Goal: Task Accomplishment & Management: Complete application form

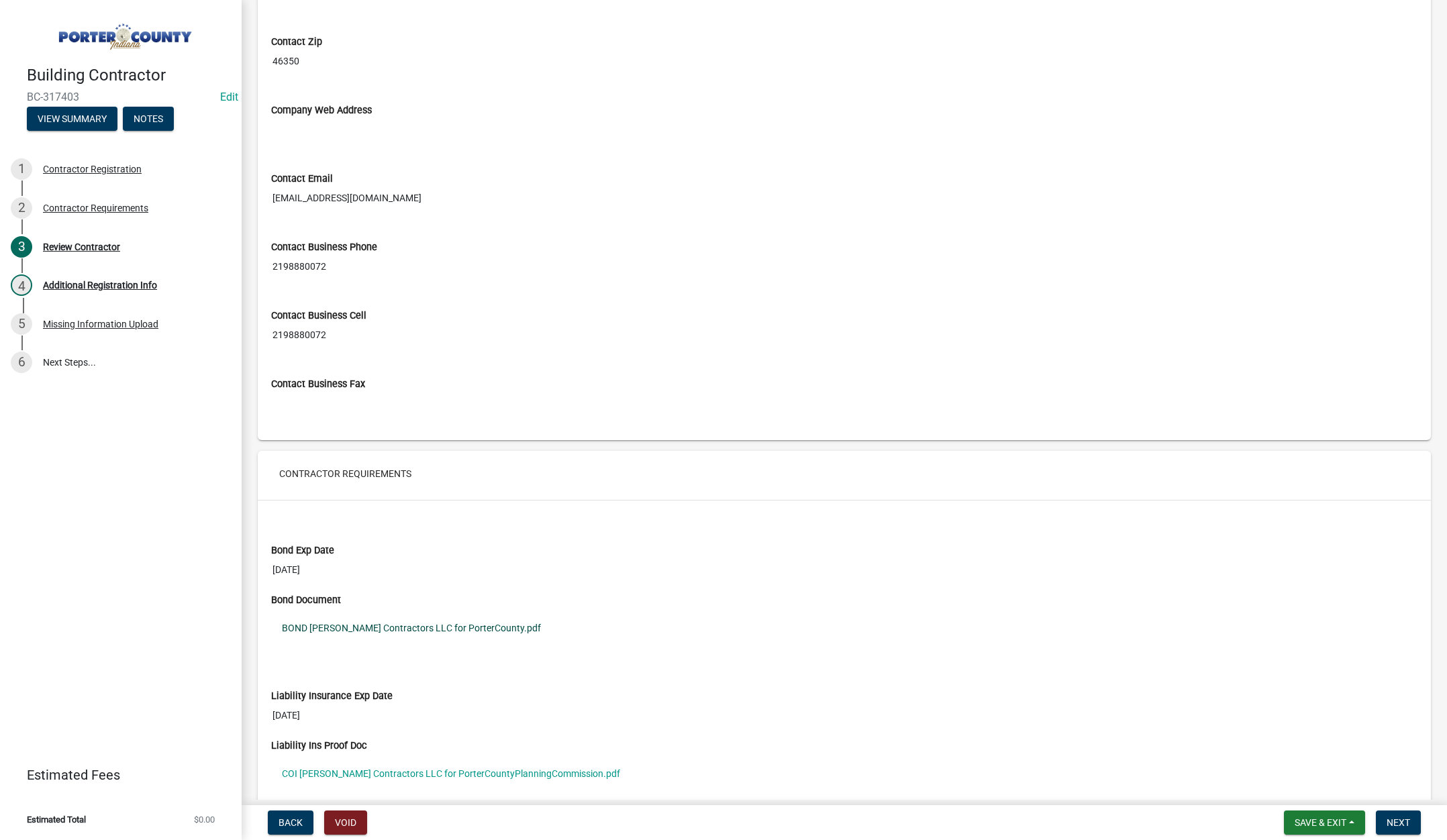
scroll to position [1006, 0]
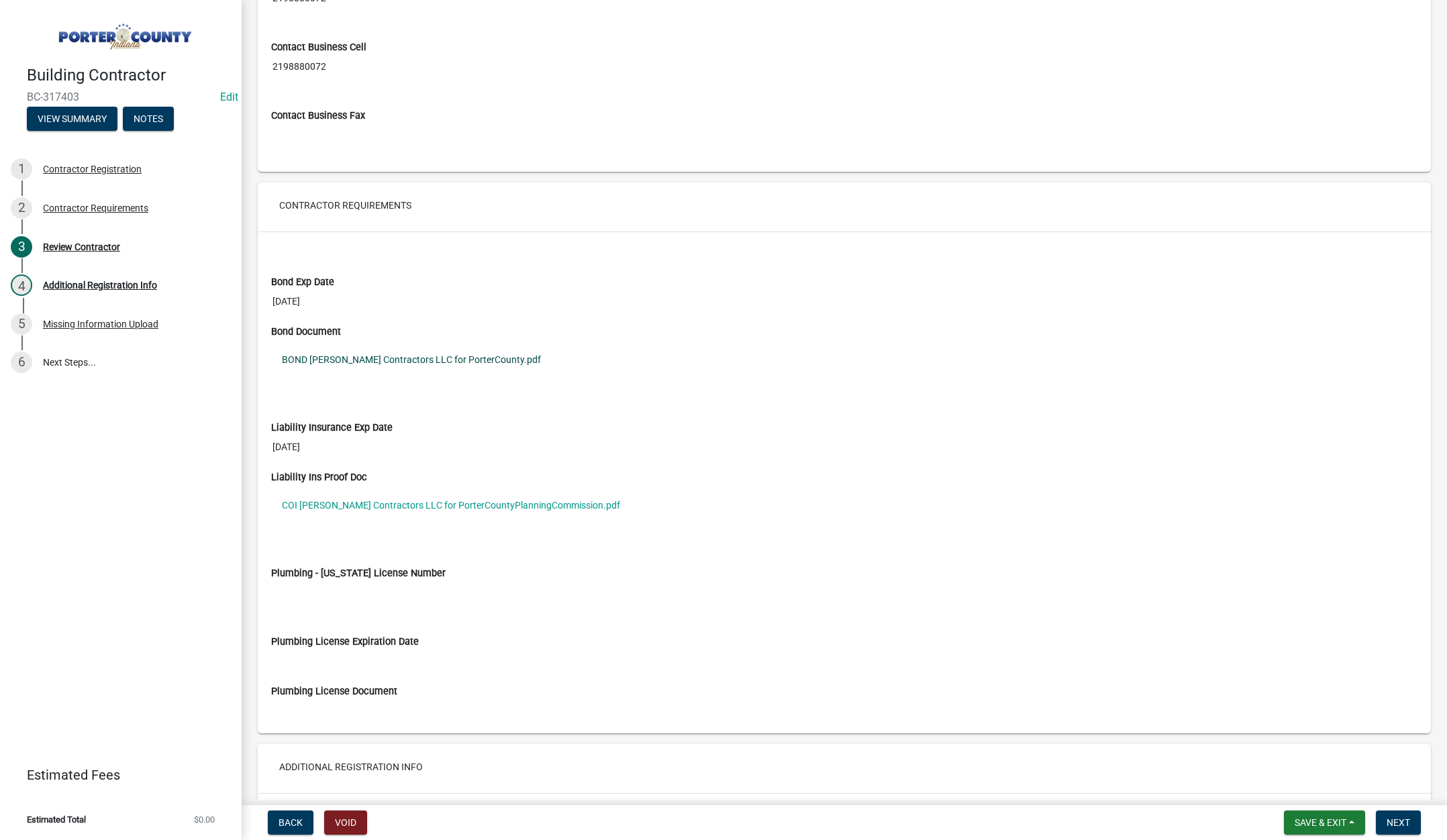
click at [465, 359] on link "BOND Devine Contractors LLC for PorterCounty.pdf" at bounding box center [844, 359] width 1146 height 31
click at [498, 503] on link "COI Devine Contractors LLC for PorterCountyPlanningCommission.pdf" at bounding box center [844, 505] width 1146 height 31
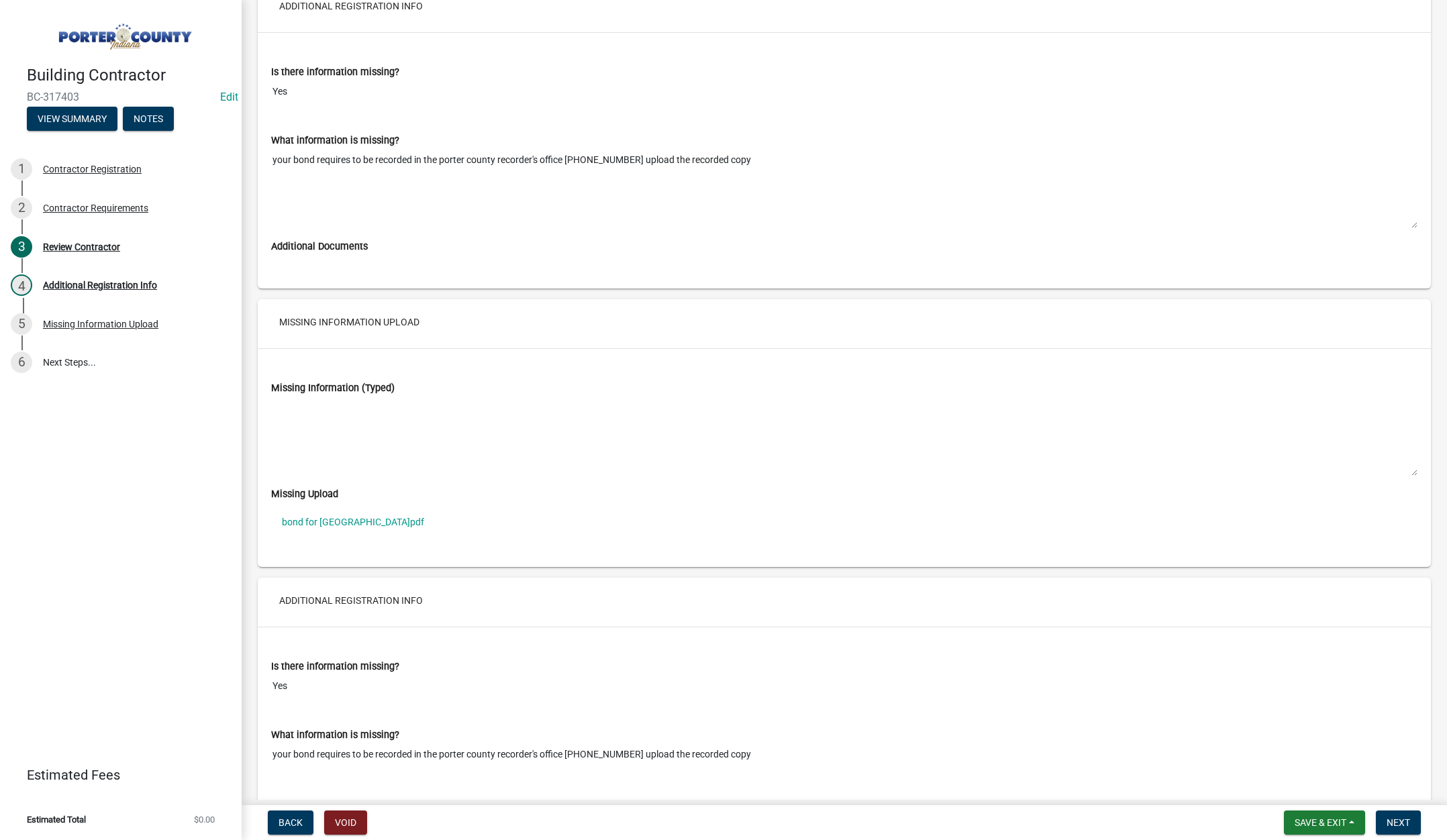
scroll to position [1946, 0]
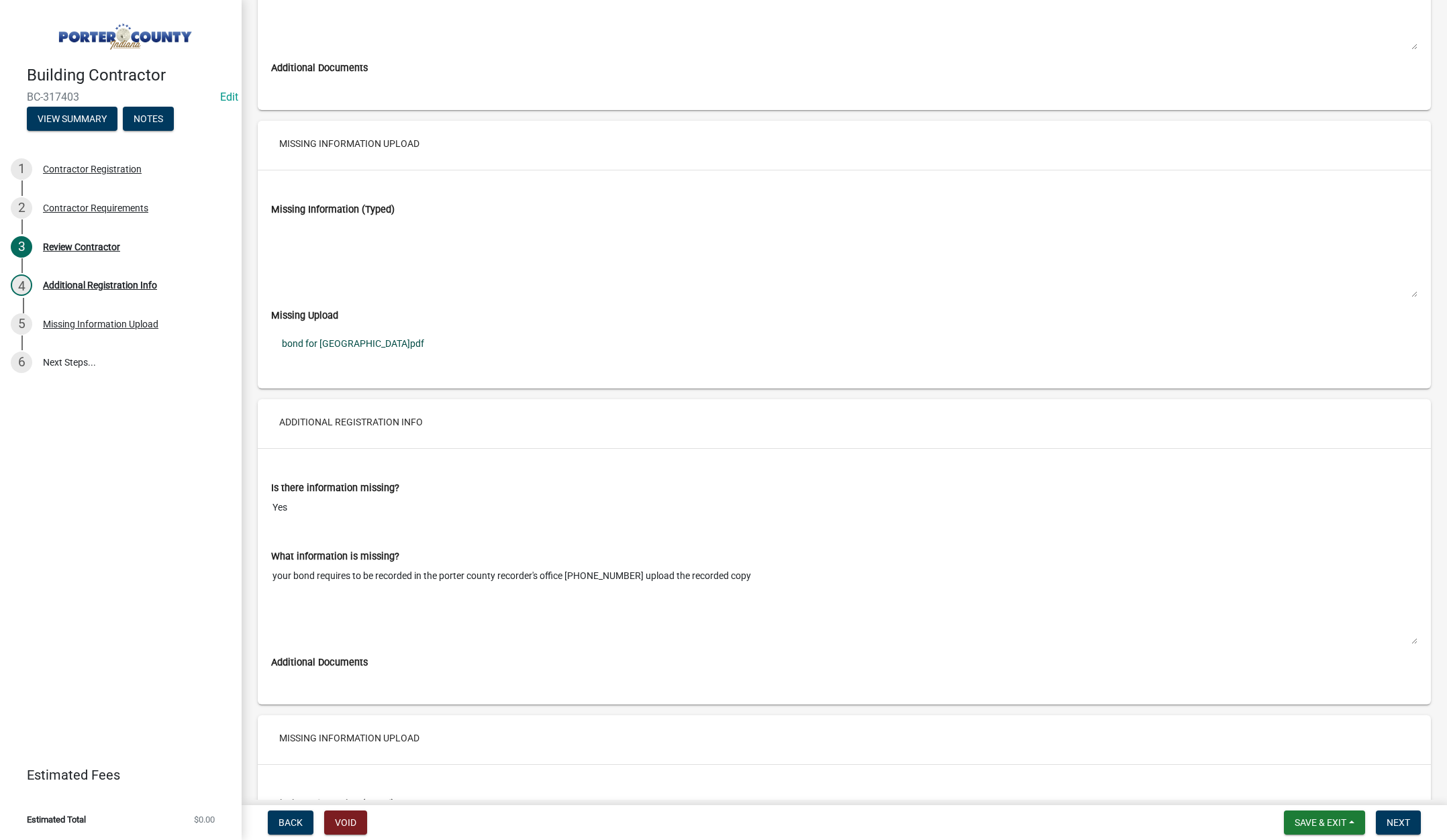
click at [377, 339] on link "bond for Porter County.pdf" at bounding box center [844, 343] width 1146 height 31
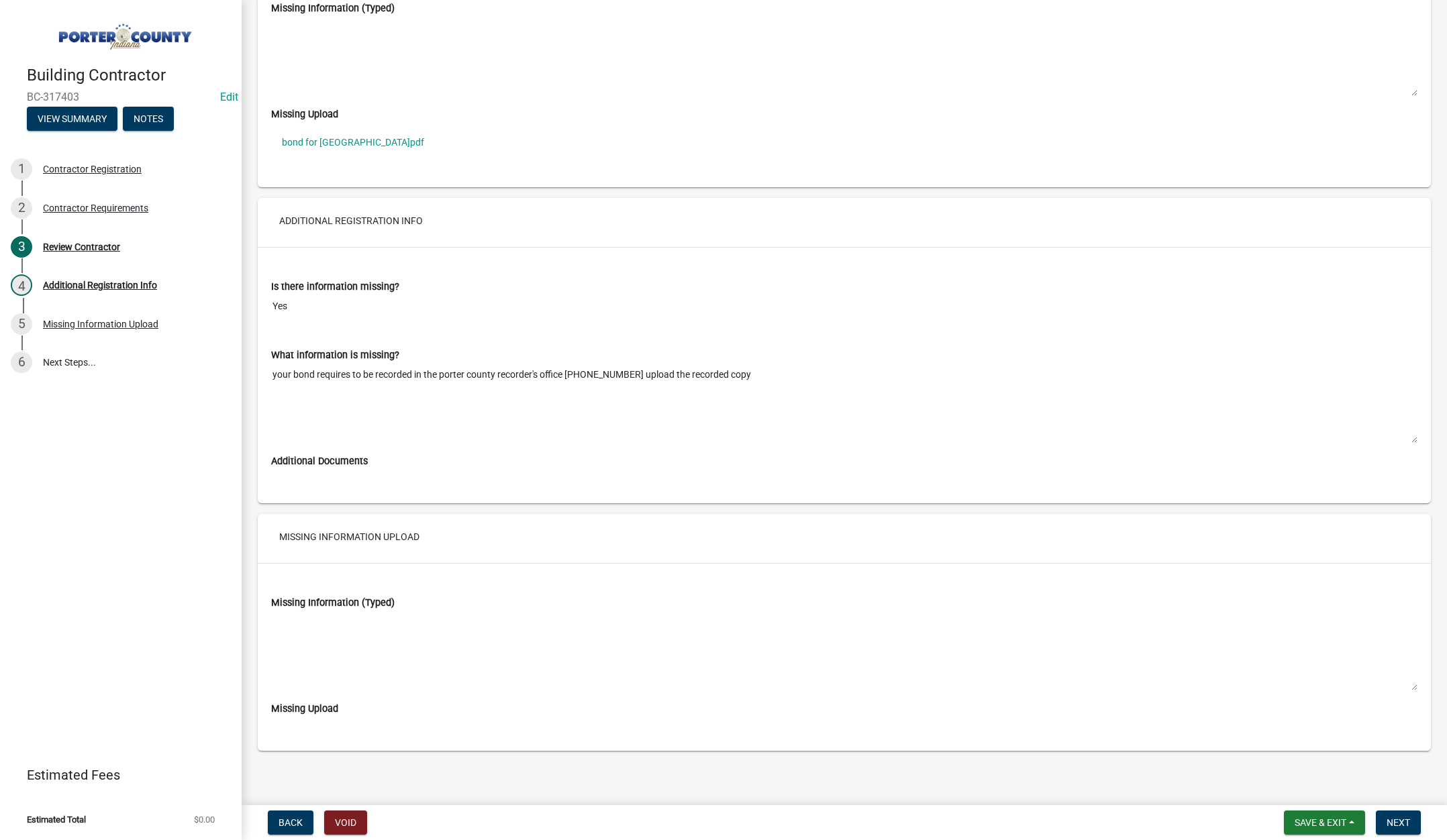
scroll to position [2150, 0]
click at [1397, 808] on nav "Back Void Save & Exit Save Save & Exit Next" at bounding box center [844, 822] width 1205 height 35
click at [93, 243] on div "Review Contractor" at bounding box center [81, 247] width 77 height 10
click at [1392, 817] on span "Next" at bounding box center [1398, 822] width 23 height 11
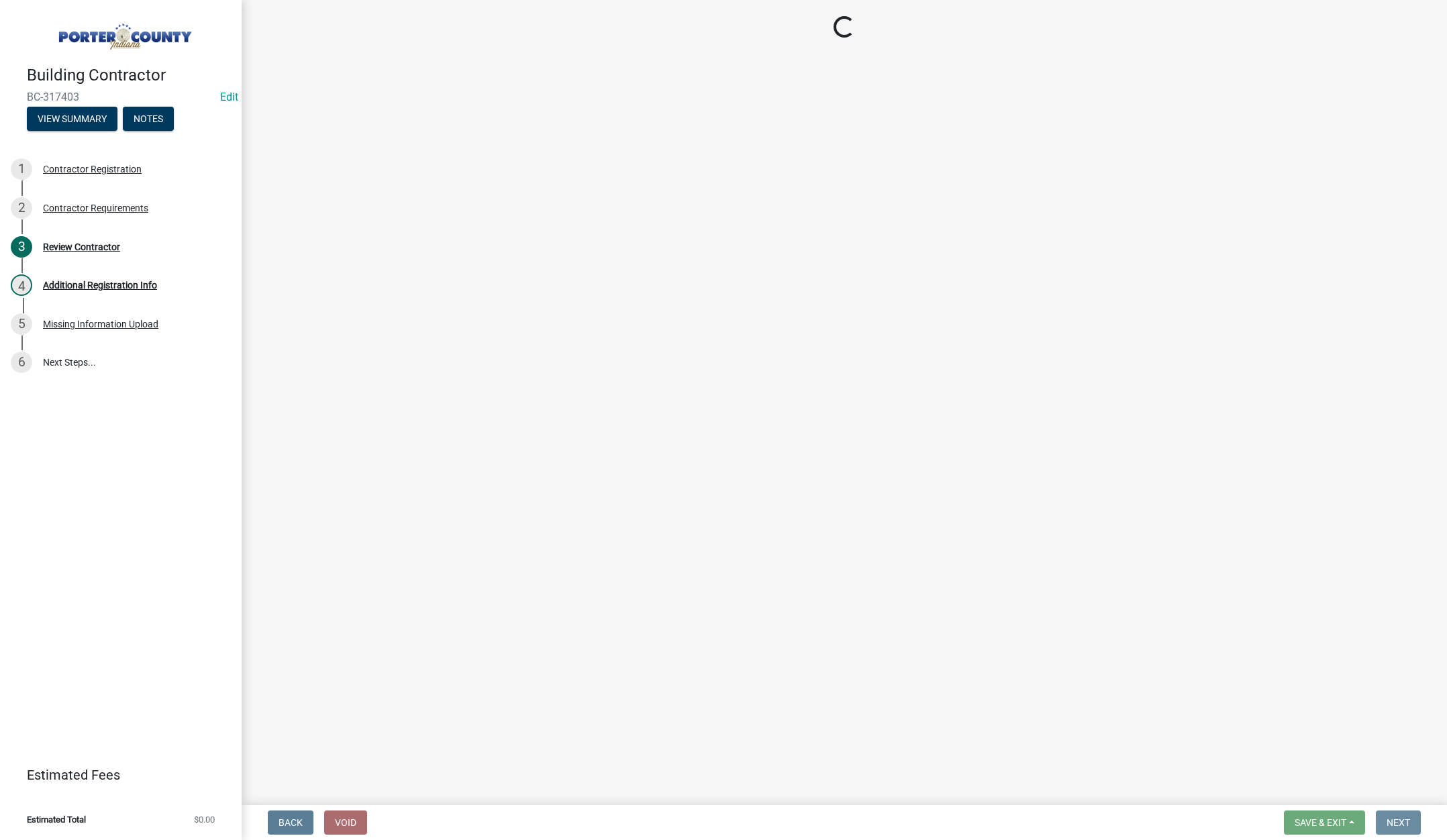
scroll to position [0, 0]
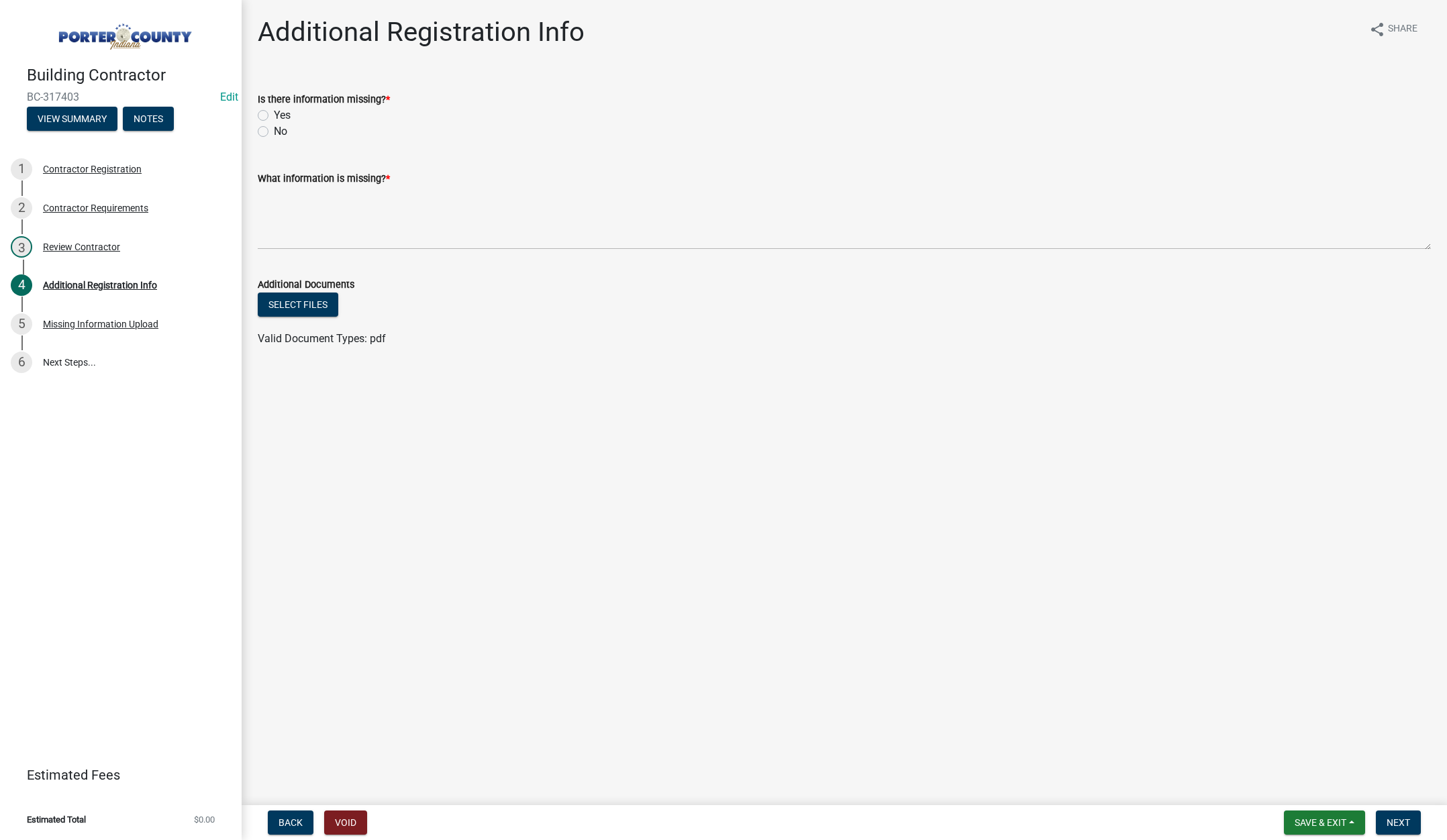
click at [274, 113] on label "Yes" at bounding box center [282, 116] width 17 height 16
click at [274, 113] on input "Yes" at bounding box center [278, 112] width 9 height 9
radio input "true"
click at [273, 195] on textarea "What information is missing? *" at bounding box center [844, 218] width 1173 height 63
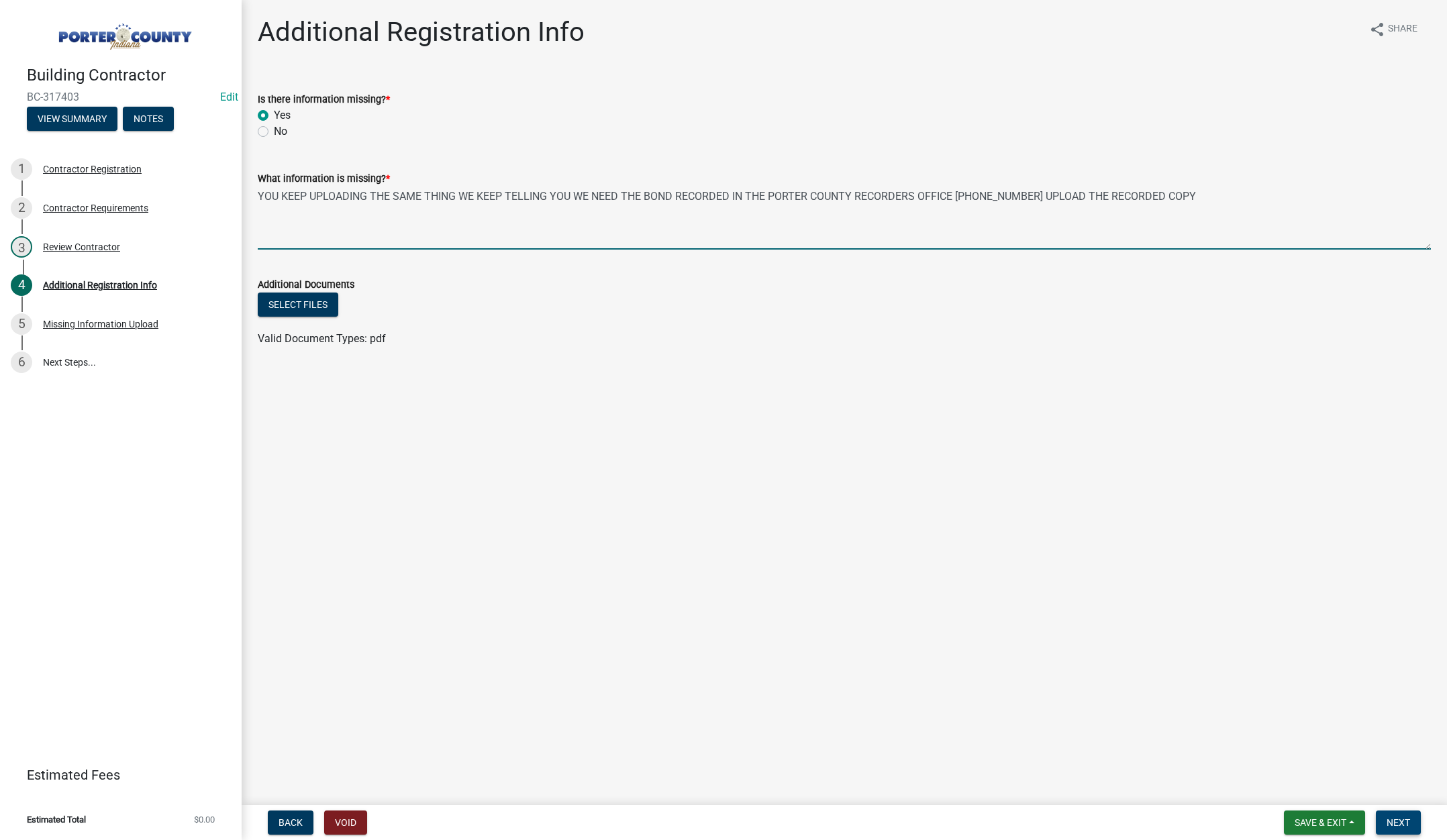
type textarea "YOU KEEP UPLOADING THE SAME THING WE KEEP TELLING YOU WE NEED THE BOND RECORDED…"
click at [1397, 813] on button "Next" at bounding box center [1399, 822] width 45 height 24
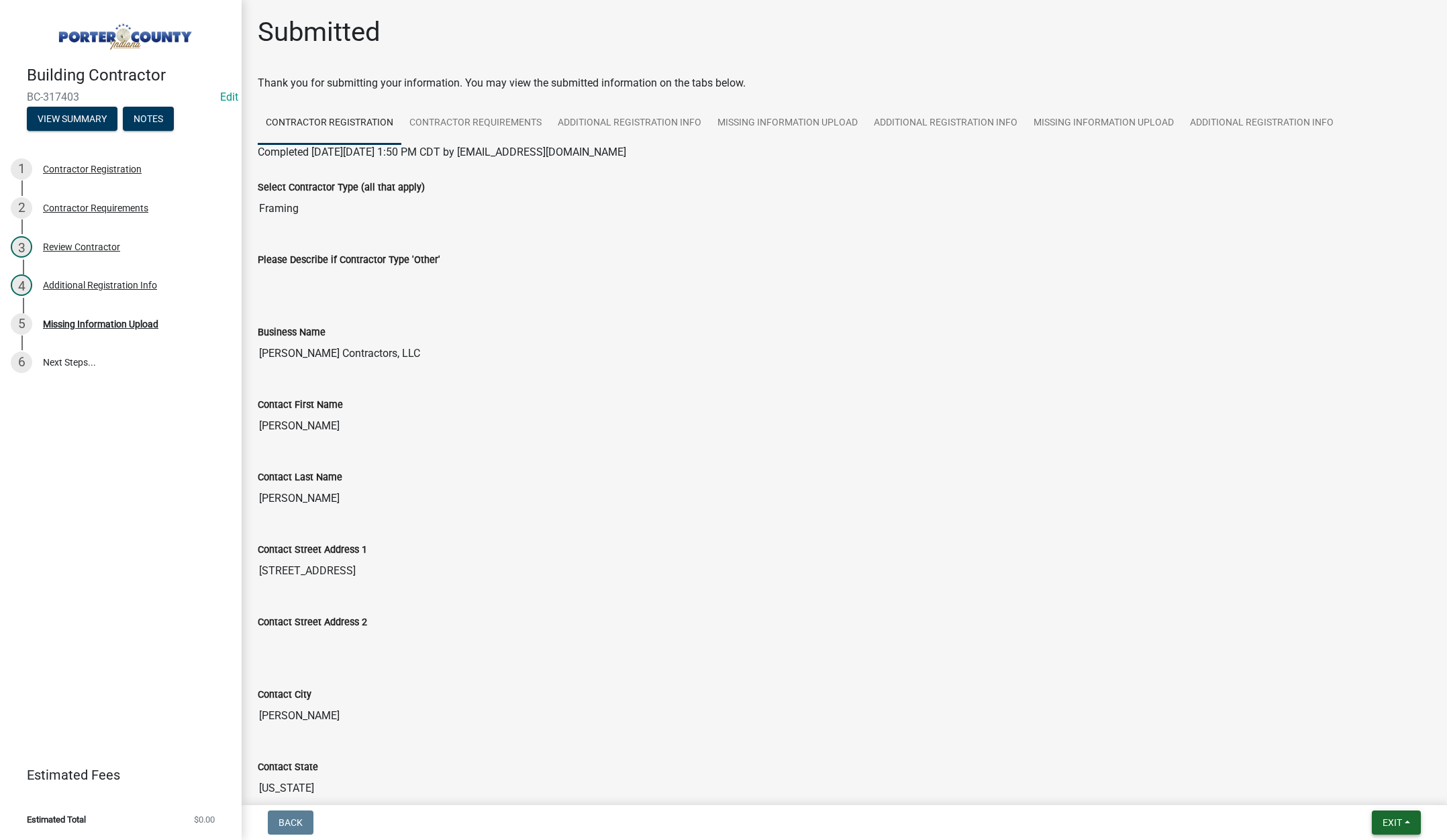
click at [1393, 824] on span "Exit" at bounding box center [1392, 822] width 20 height 11
click at [1367, 779] on button "Save & Exit" at bounding box center [1367, 787] width 108 height 32
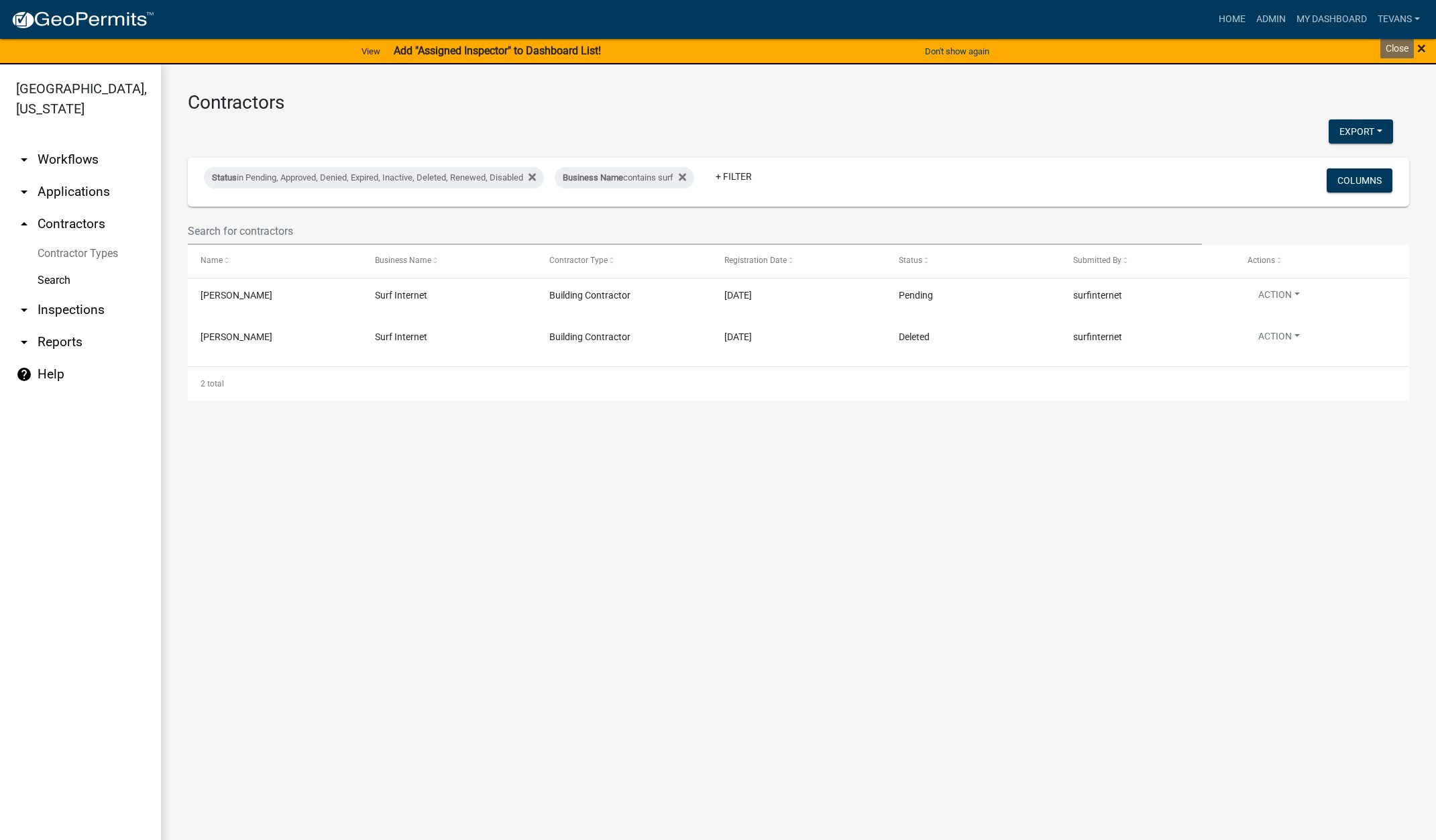
click at [1422, 46] on span "×" at bounding box center [1422, 48] width 9 height 19
